Goal: Information Seeking & Learning: Learn about a topic

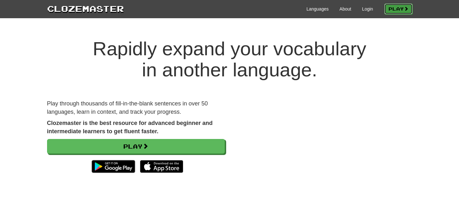
click at [398, 8] on link "Play" at bounding box center [398, 9] width 28 height 11
click at [320, 9] on link "Languages" at bounding box center [317, 9] width 22 height 6
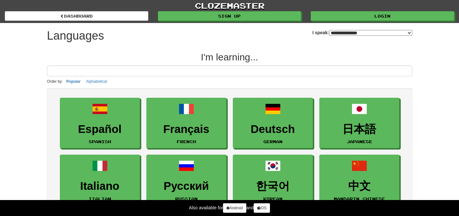
select select "*******"
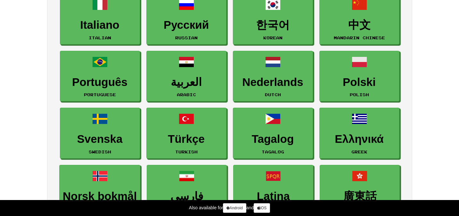
scroll to position [163, 0]
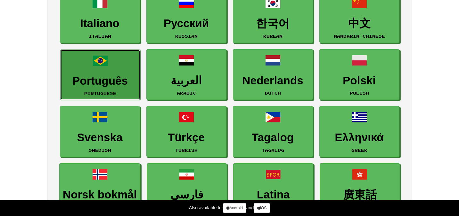
click at [130, 83] on h3 "Português" at bounding box center [100, 81] width 73 height 12
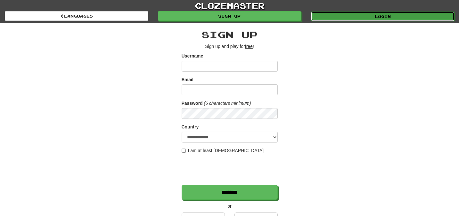
click at [344, 15] on link "Login" at bounding box center [382, 17] width 143 height 10
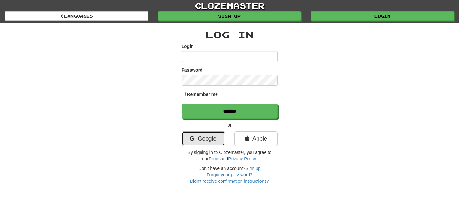
click at [206, 132] on link "Google" at bounding box center [202, 139] width 43 height 15
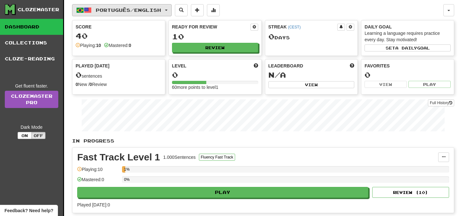
click at [152, 12] on span "Português / English" at bounding box center [128, 9] width 65 height 5
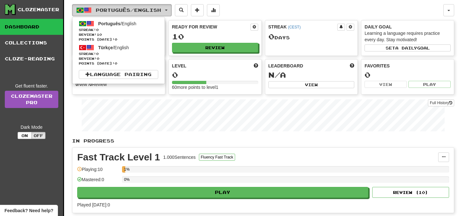
click at [152, 12] on span "Português / English" at bounding box center [128, 9] width 65 height 5
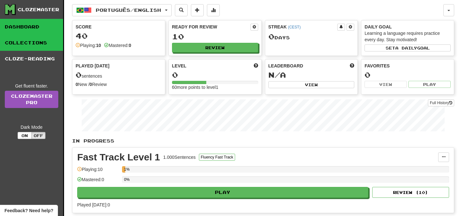
click at [35, 36] on link "Collections" at bounding box center [31, 43] width 63 height 16
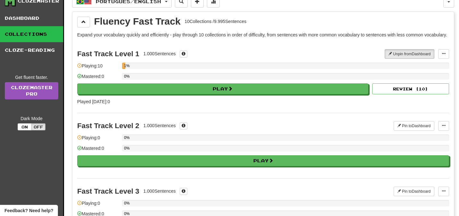
scroll to position [15, 0]
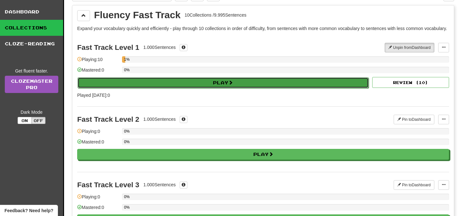
click at [161, 88] on button "Play" at bounding box center [222, 82] width 291 height 11
select select "**"
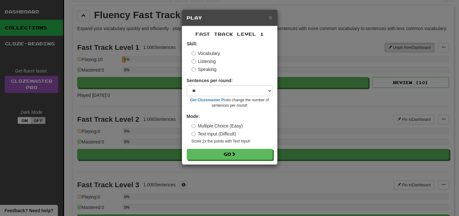
click at [302, 43] on div "× Play Fast Track Level 1 Skill: Vocabulary Listening Speaking Sentences per ro…" at bounding box center [229, 108] width 459 height 216
